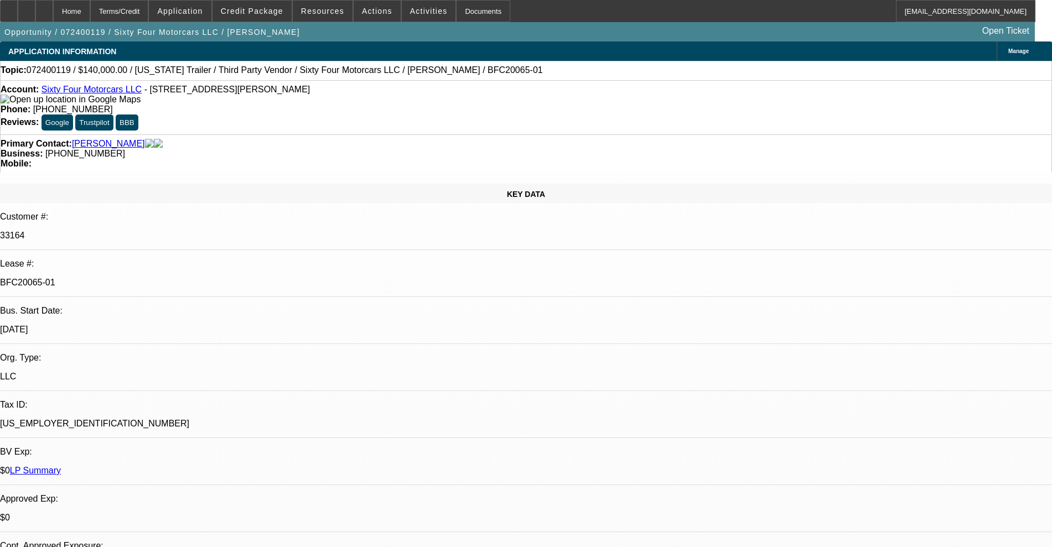
select select "0"
select select "6"
select select "0"
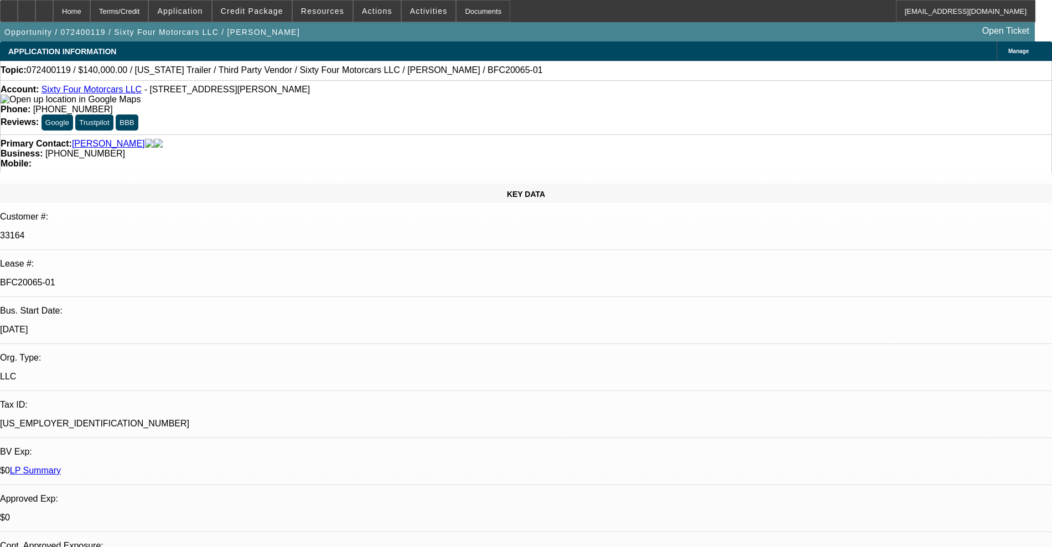
select select "0"
select select "6"
select select "0"
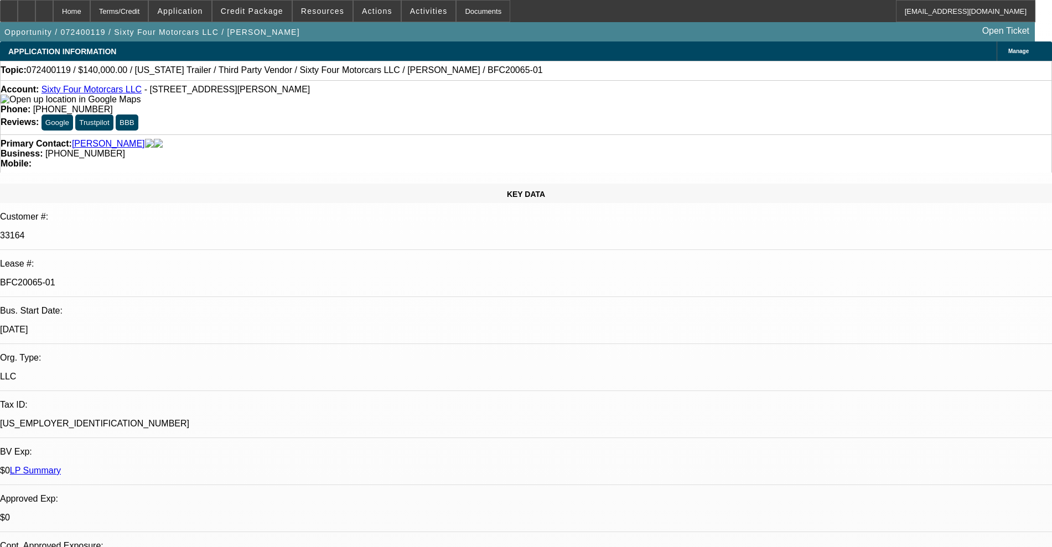
select select "0"
select select "6"
select select "0"
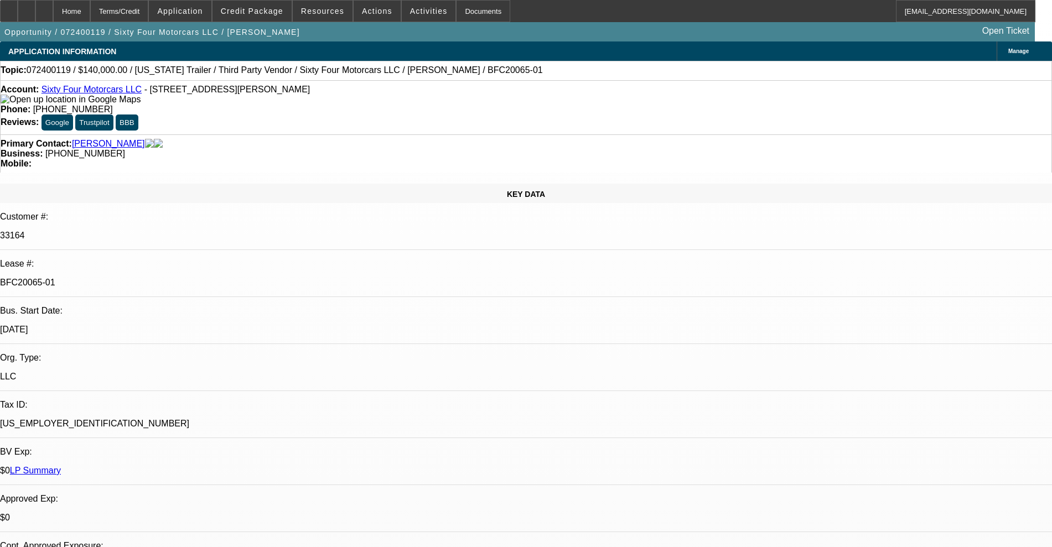
select select "6"
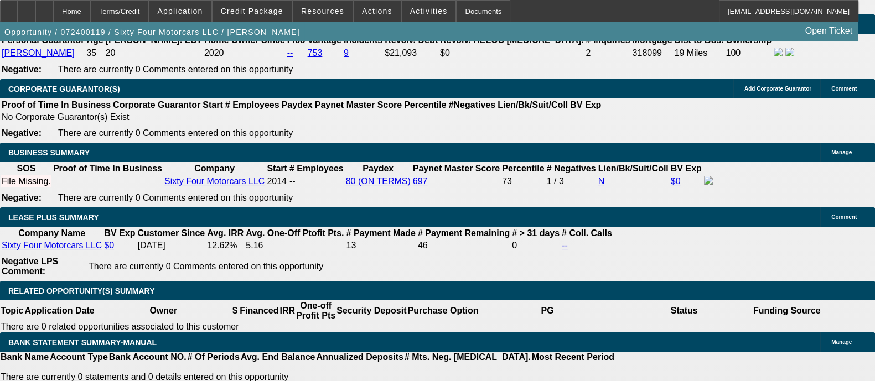
scroll to position [2143, 0]
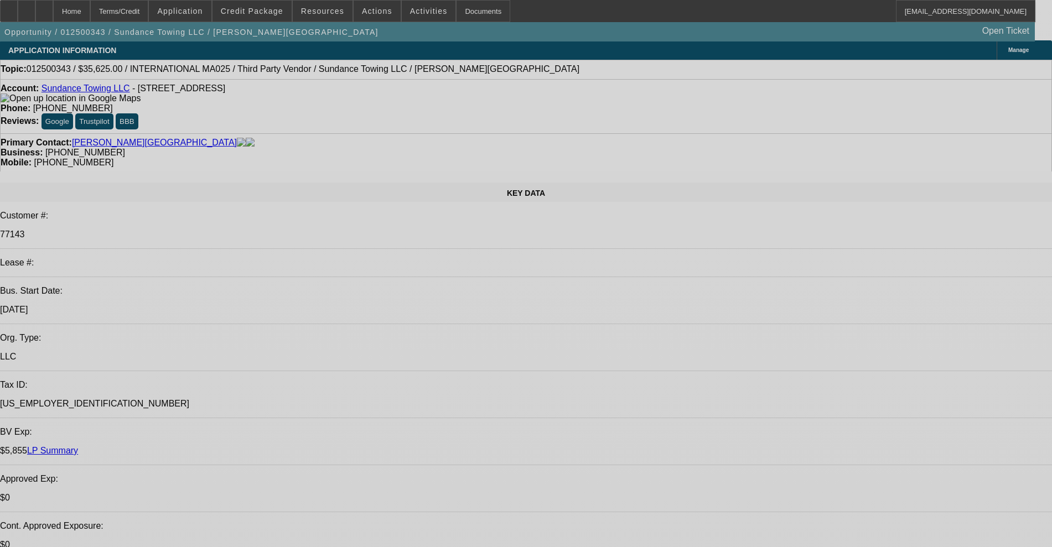
select select "0"
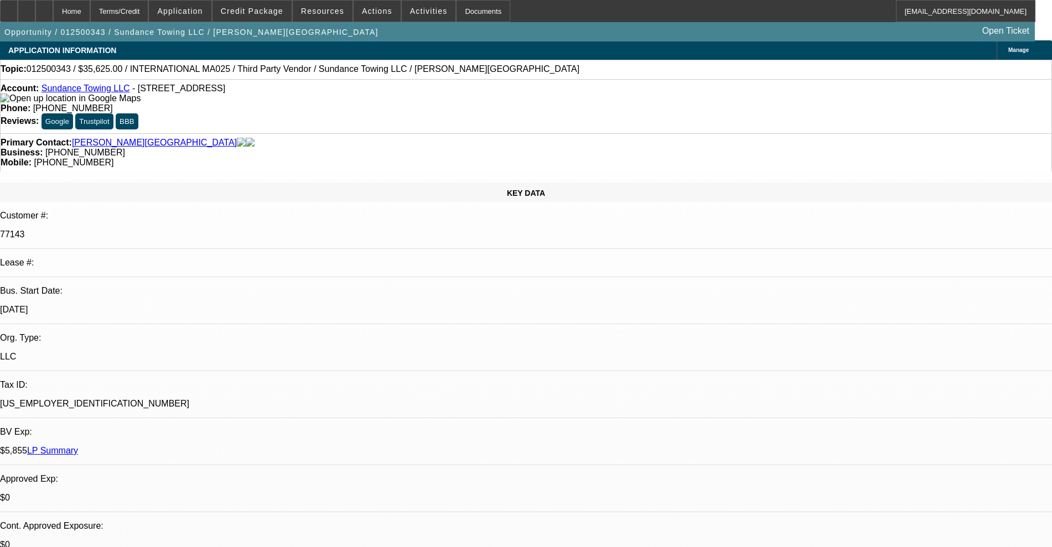
select select "2"
select select "0.1"
select select "4"
select select "2"
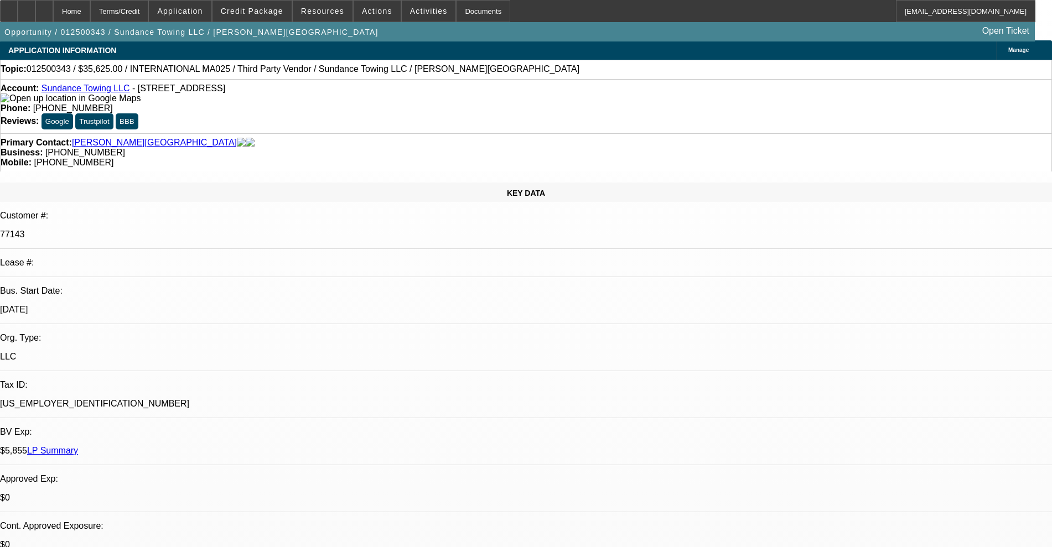
select select "2"
select select "0.1"
select select "4"
select select "2"
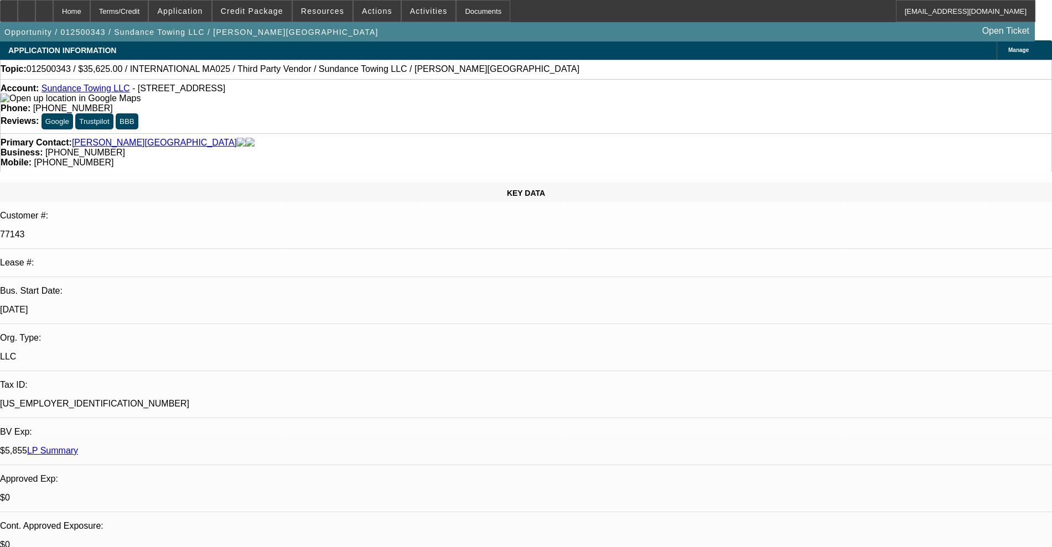
select select "0.1"
select select "4"
select select "2"
select select "0.1"
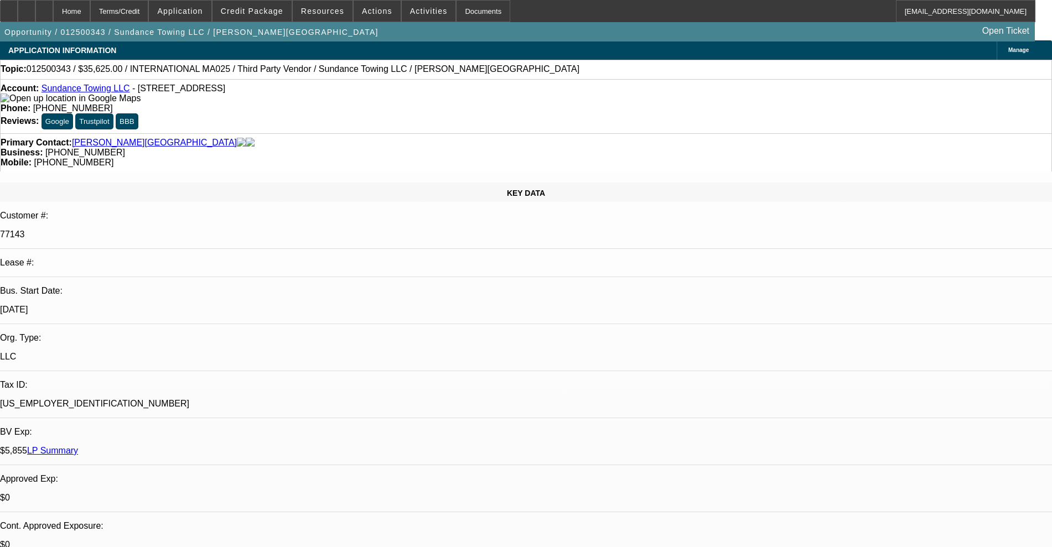
select select "4"
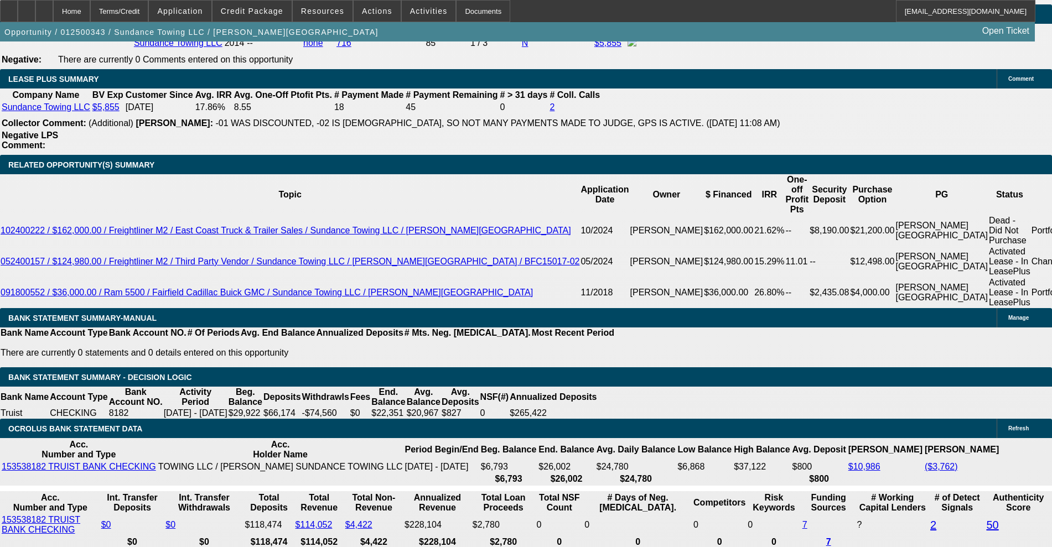
scroll to position [1723, 0]
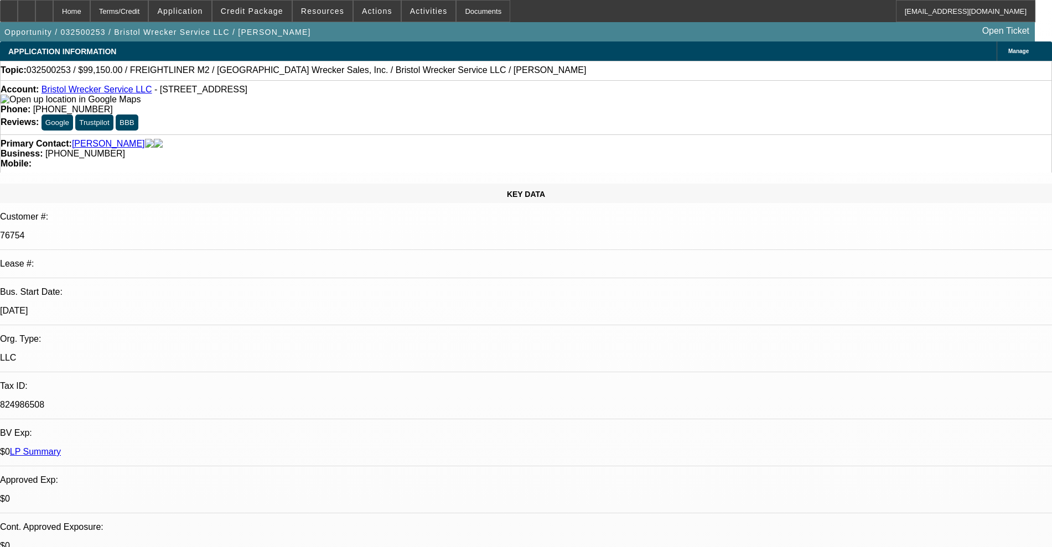
select select "0"
select select "2"
select select "0"
select select "6"
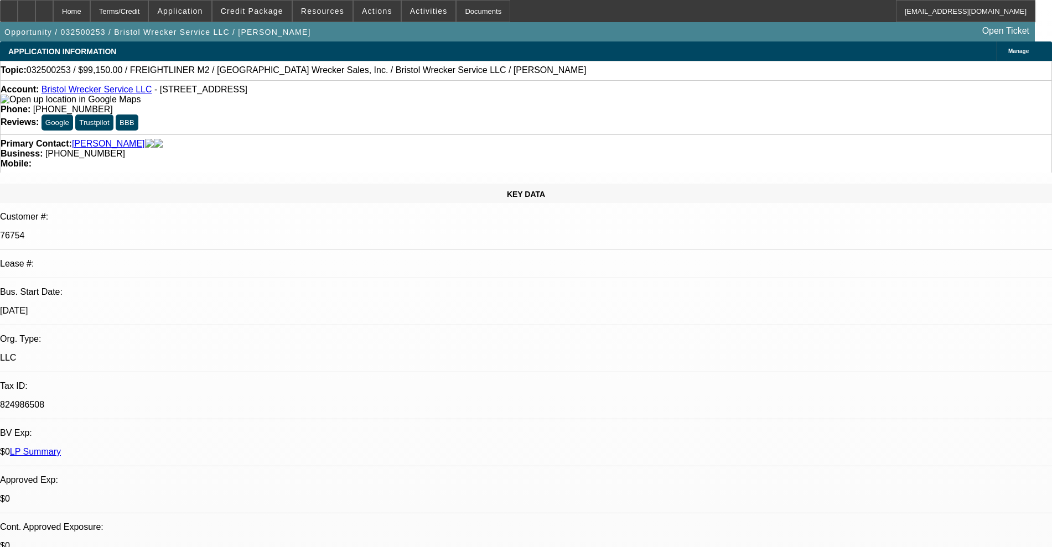
select select "0"
select select "2"
select select "0"
select select "6"
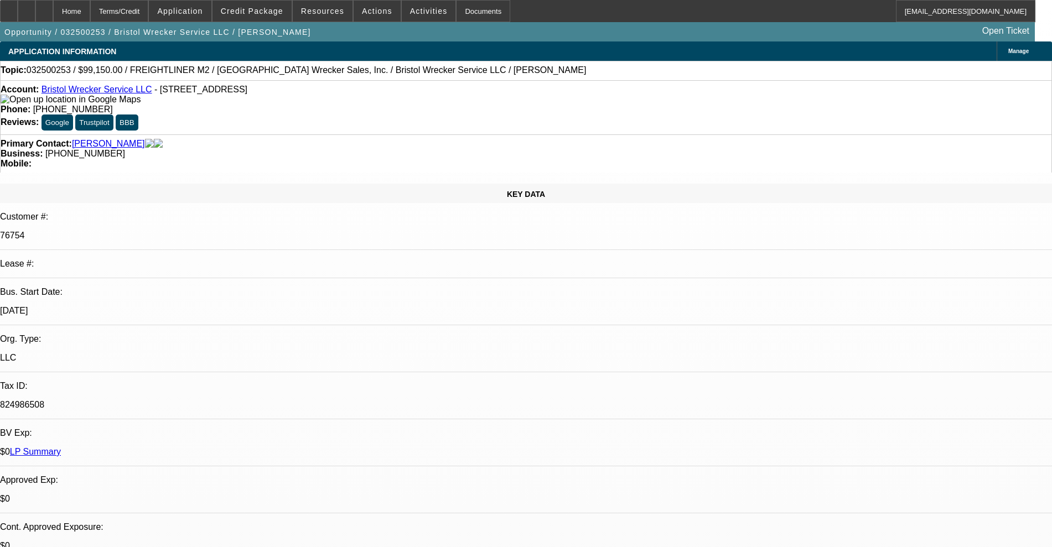
select select "0"
select select "6"
select select "0"
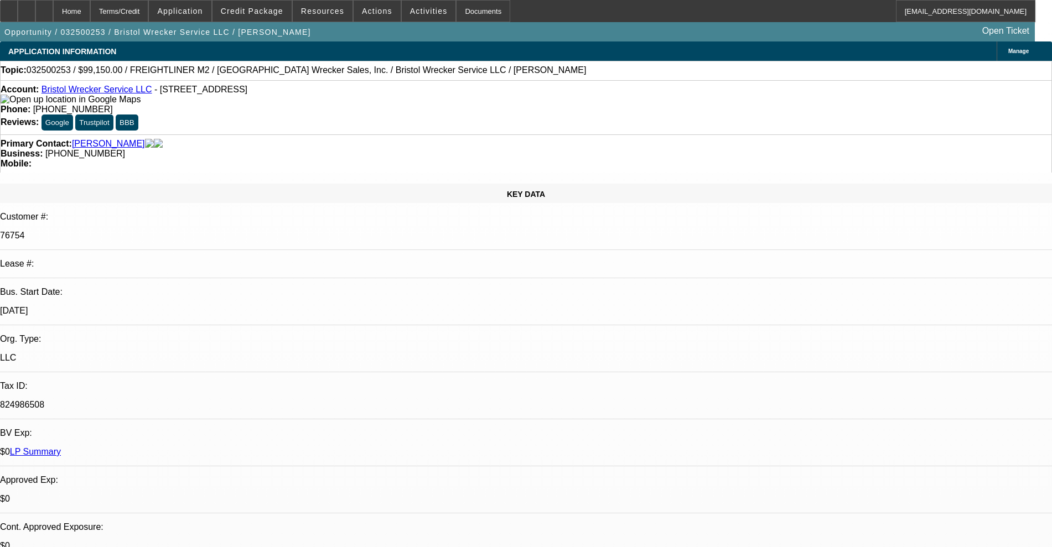
select select "0"
select select "2"
select select "0"
select select "6"
